Goal: Information Seeking & Learning: Check status

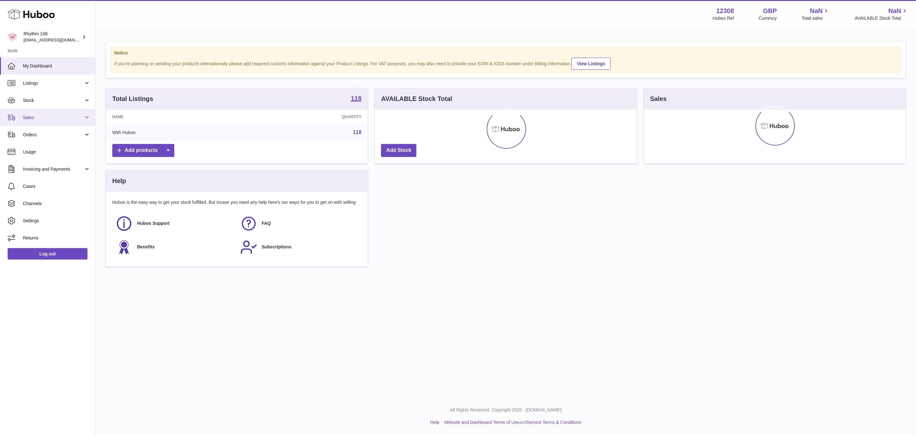
click at [28, 116] on span "Sales" at bounding box center [53, 118] width 61 height 6
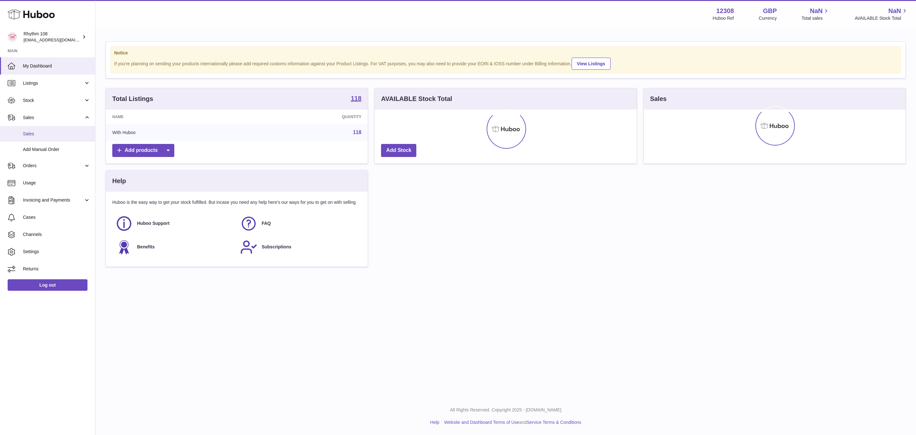
click at [37, 133] on span "Sales" at bounding box center [56, 134] width 67 height 6
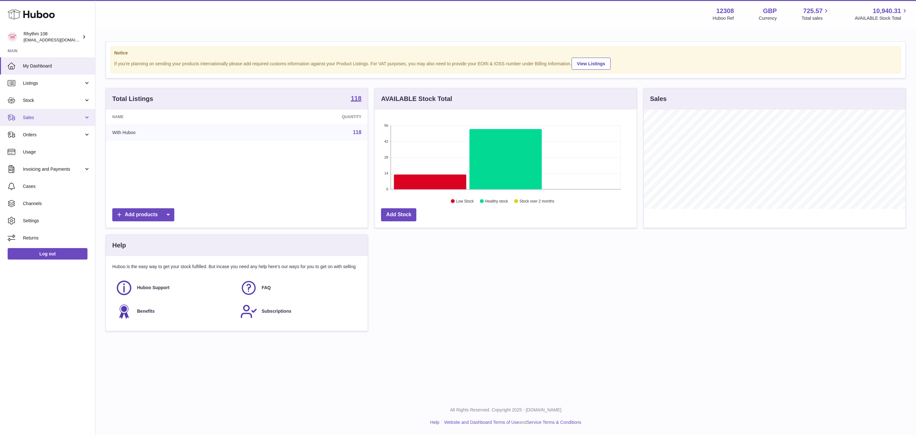
scroll to position [99, 262]
click at [31, 118] on span "Sales" at bounding box center [53, 118] width 61 height 6
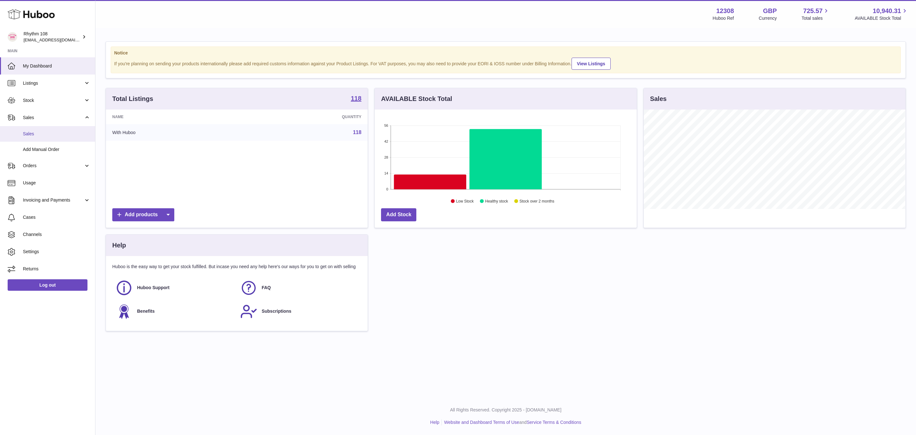
click at [42, 133] on span "Sales" at bounding box center [56, 134] width 67 height 6
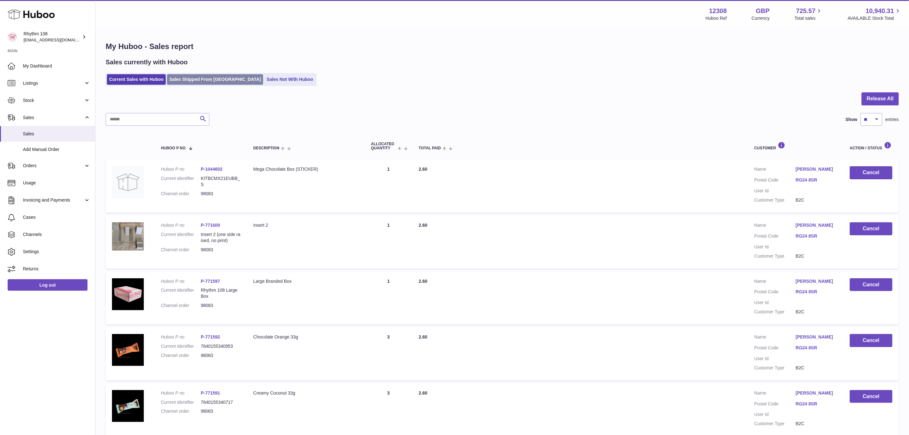
click at [178, 81] on link "Sales Shipped From [GEOGRAPHIC_DATA]" at bounding box center [215, 79] width 96 height 11
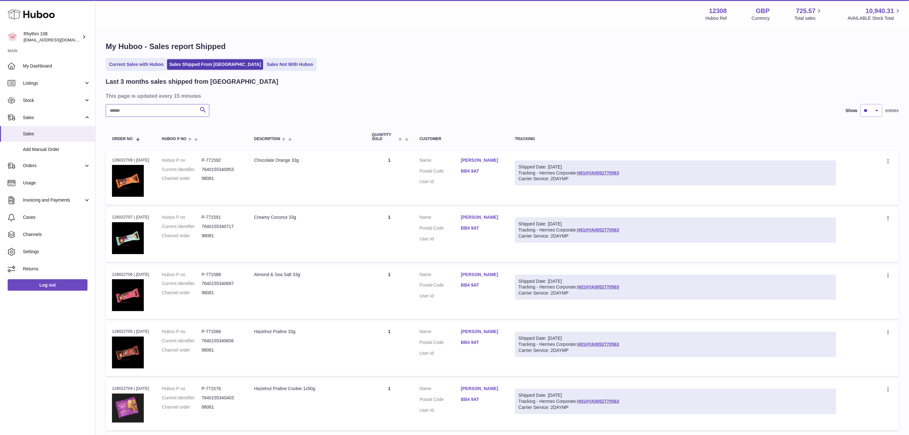
click at [145, 109] on input "text" at bounding box center [158, 110] width 104 height 13
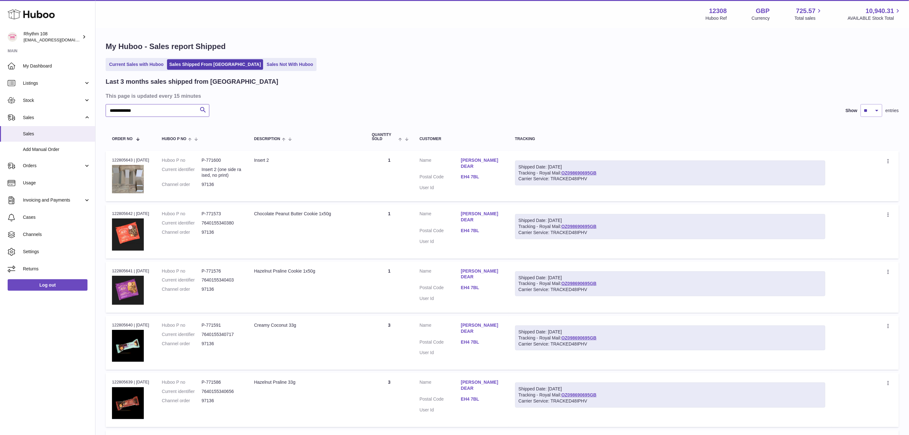
type input "**********"
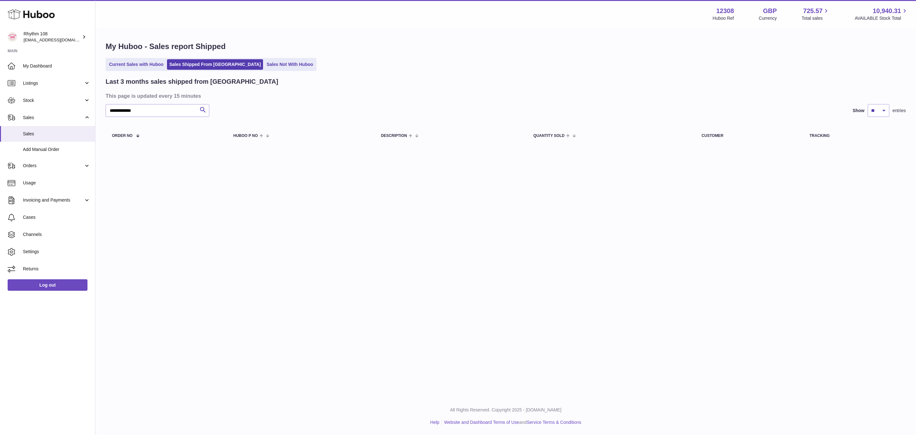
click at [276, 188] on div "**********" at bounding box center [505, 198] width 821 height 397
click at [142, 119] on div "**********" at bounding box center [506, 112] width 801 height 70
click at [264, 70] on link "Sales Not With Huboo" at bounding box center [289, 64] width 51 height 11
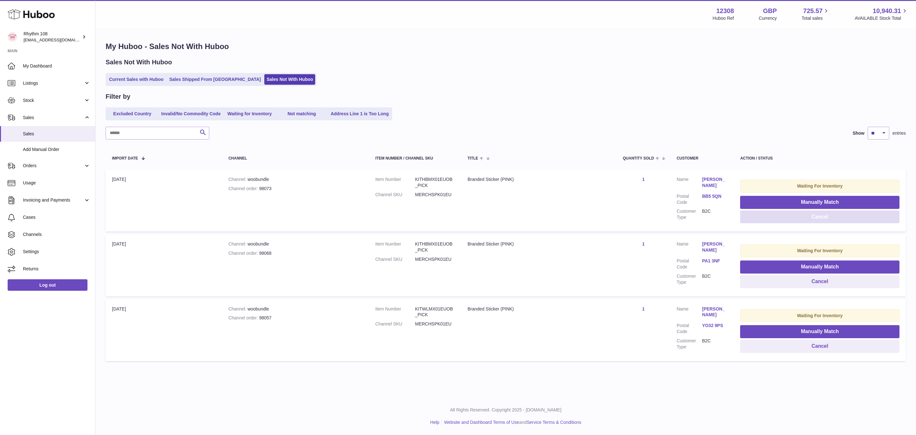
click at [837, 219] on button "Cancel" at bounding box center [819, 216] width 159 height 13
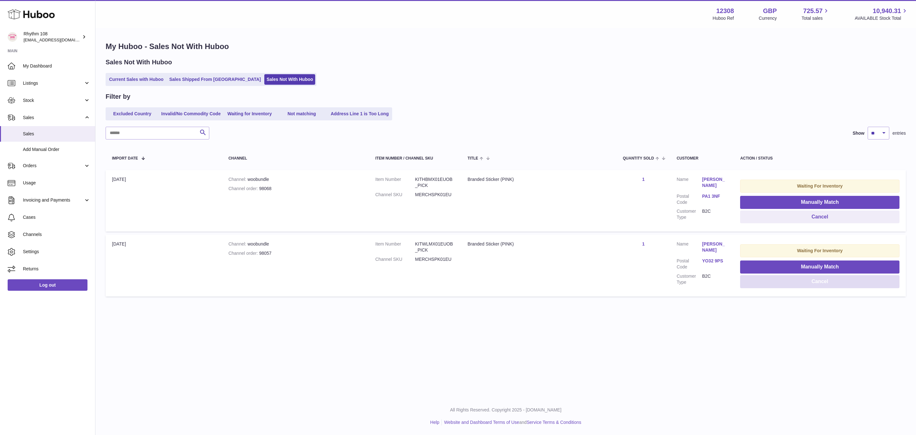
click at [843, 282] on button "Cancel" at bounding box center [819, 281] width 159 height 13
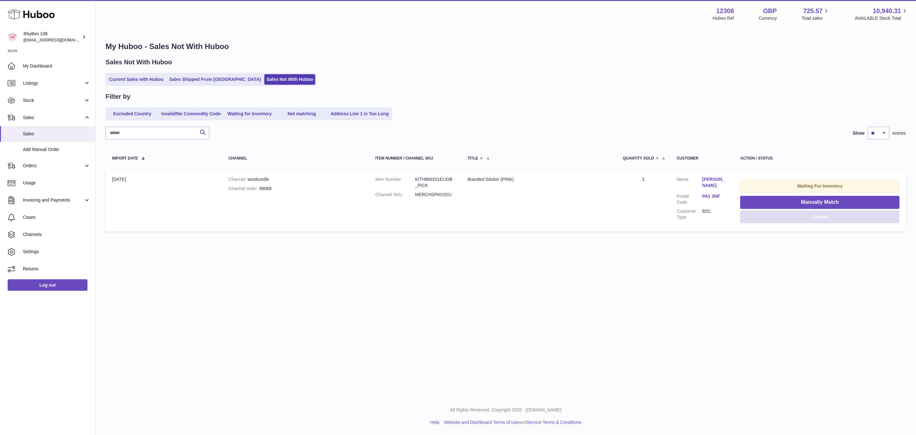
click at [850, 218] on button "Cancel" at bounding box center [819, 216] width 159 height 13
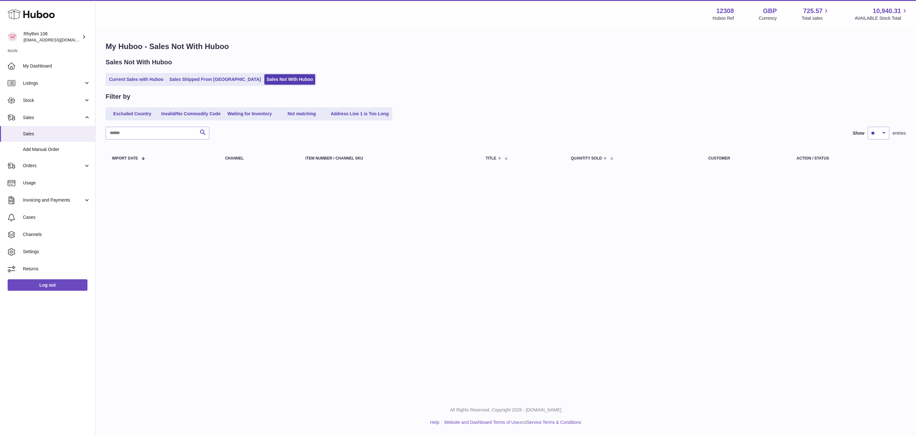
click at [561, 97] on div "Filter by" at bounding box center [506, 96] width 801 height 9
click at [45, 132] on span "Sales" at bounding box center [56, 134] width 67 height 6
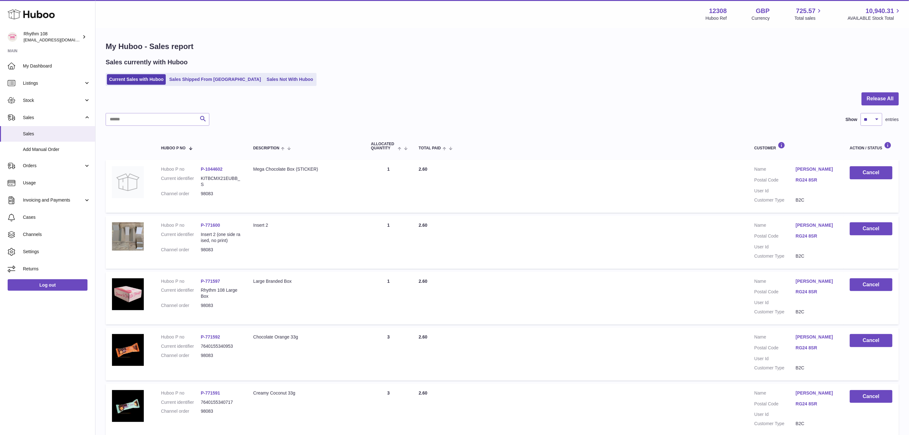
click at [423, 80] on div "Current Sales with Huboo Sales Shipped From Huboo Sales Not With Huboo" at bounding box center [502, 79] width 793 height 13
click at [129, 78] on link "Current Sales with Huboo" at bounding box center [136, 79] width 59 height 11
click at [200, 79] on link "Sales Shipped From [GEOGRAPHIC_DATA]" at bounding box center [215, 79] width 96 height 11
